Goal: Find specific page/section: Find specific page/section

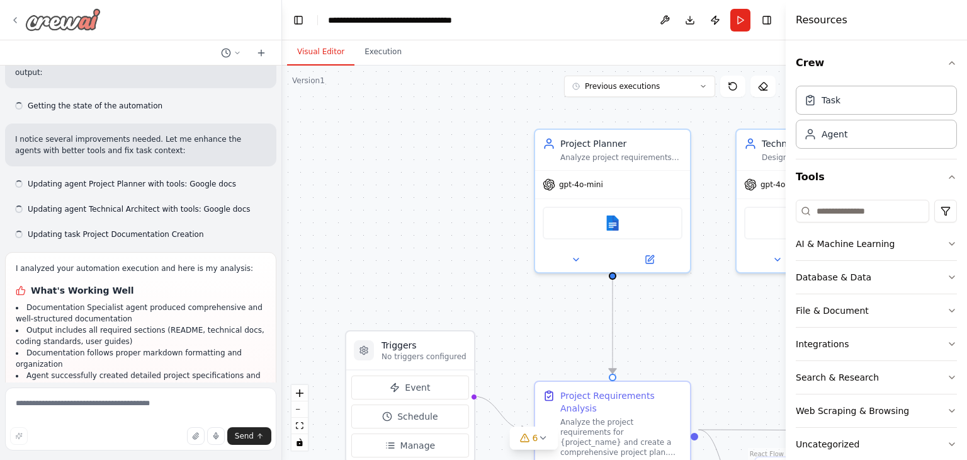
click at [60, 16] on img at bounding box center [63, 19] width 76 height 23
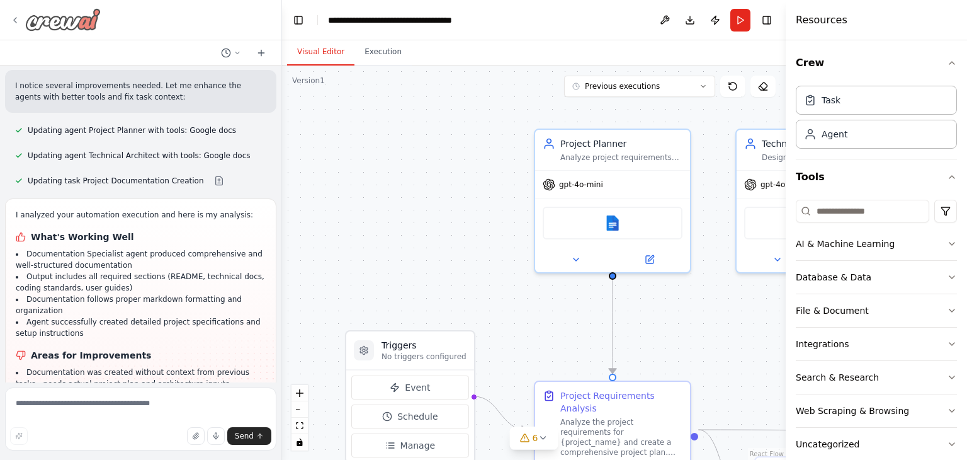
scroll to position [3291, 0]
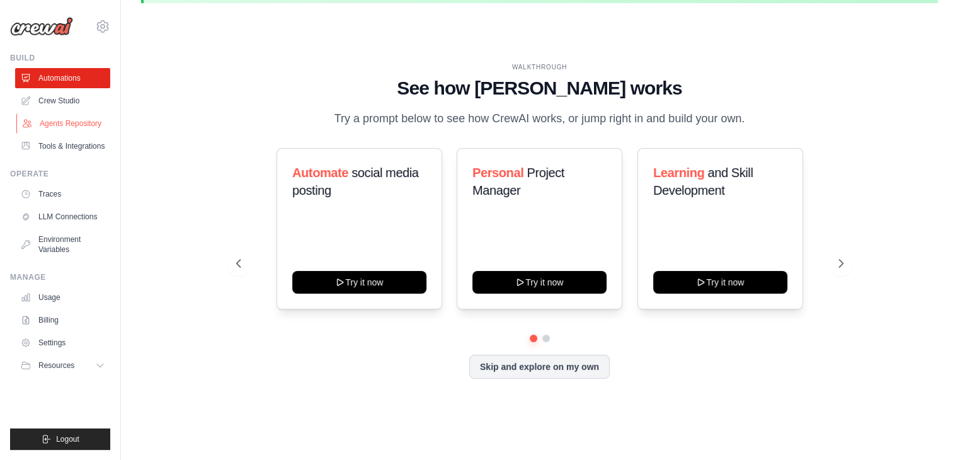
click at [76, 122] on link "Agents Repository" at bounding box center [63, 123] width 95 height 20
